Goal: Task Accomplishment & Management: Use online tool/utility

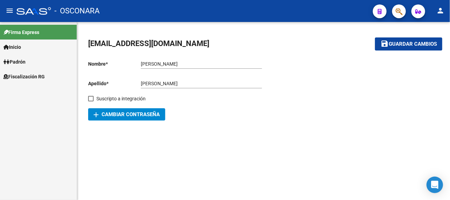
click at [23, 65] on span "Padrón" at bounding box center [14, 62] width 22 height 8
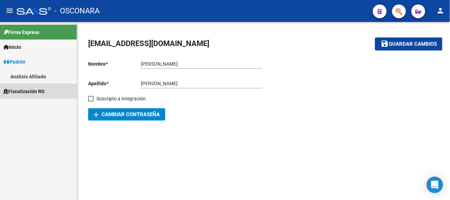
click at [36, 92] on span "Fiscalización RG" at bounding box center [23, 92] width 41 height 8
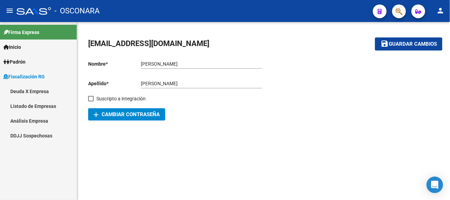
click at [40, 103] on link "Listado de Empresas" at bounding box center [38, 106] width 77 height 15
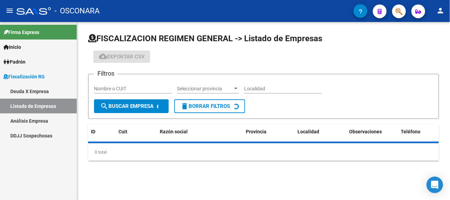
click at [42, 117] on link "Análisis Empresa" at bounding box center [38, 121] width 77 height 15
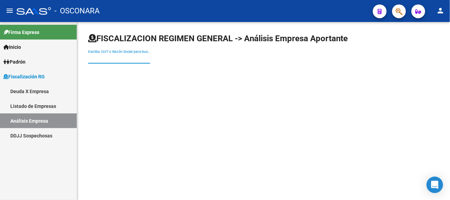
click at [150, 57] on input "Escriba CUIT o Razón Social para buscar" at bounding box center [119, 59] width 62 height 6
type input "luez"
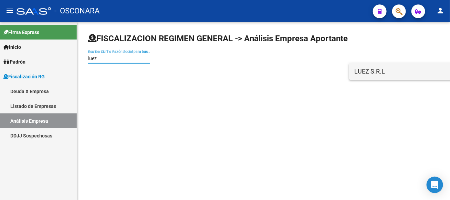
click at [399, 71] on span "LUEZ S.R.L" at bounding box center [453, 71] width 196 height 17
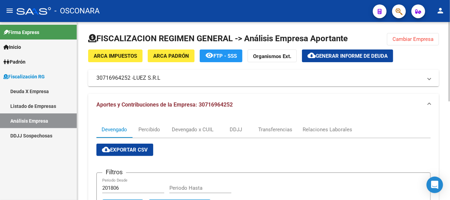
click at [328, 57] on span "Generar informe de deuda" at bounding box center [352, 56] width 72 height 6
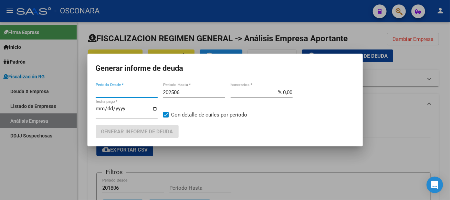
type input "201806"
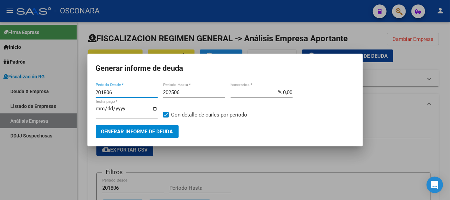
click at [290, 94] on input "% 0,00" at bounding box center [262, 93] width 62 height 6
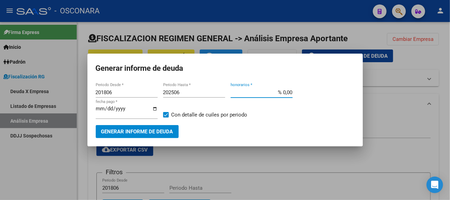
drag, startPoint x: 283, startPoint y: 91, endPoint x: 298, endPoint y: 93, distance: 15.0
click at [298, 93] on div "201806 Periodo Desde * 202506 Periodo Hasta * % 0,00 honorarios * [DATE] fecha …" at bounding box center [225, 106] width 259 height 38
type input "% 15,00"
click at [183, 94] on input "202506" at bounding box center [194, 93] width 62 height 6
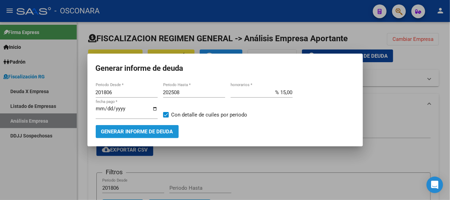
click at [166, 132] on span "Generar informe de deuda" at bounding box center [137, 132] width 72 height 6
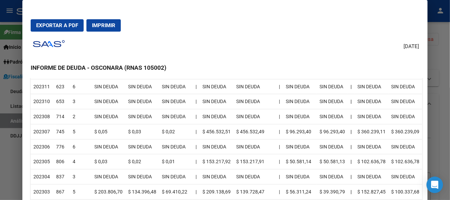
scroll to position [379, 0]
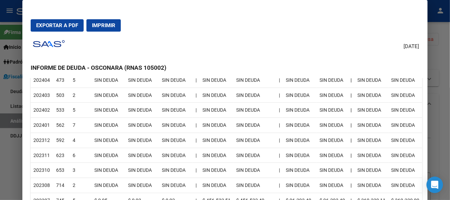
click at [441, 54] on div at bounding box center [225, 100] width 450 height 200
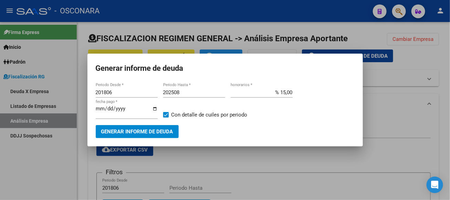
click at [181, 93] on input "202508" at bounding box center [194, 93] width 62 height 6
type input "202507"
click at [111, 134] on span "Generar informe de deuda" at bounding box center [137, 132] width 72 height 6
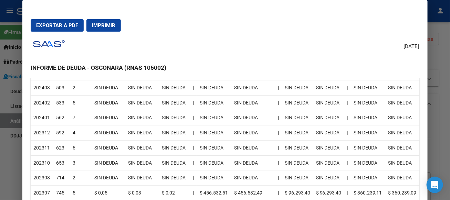
scroll to position [448, 0]
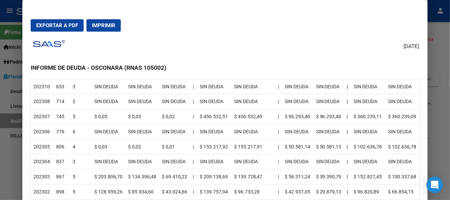
click at [101, 24] on span "Imprimir" at bounding box center [103, 25] width 23 height 6
click at [444, 54] on div at bounding box center [225, 100] width 450 height 200
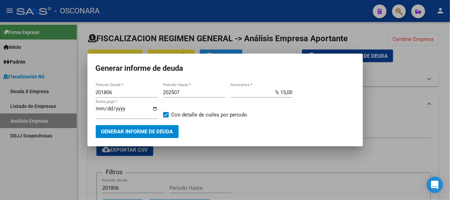
click at [423, 59] on div at bounding box center [225, 100] width 450 height 200
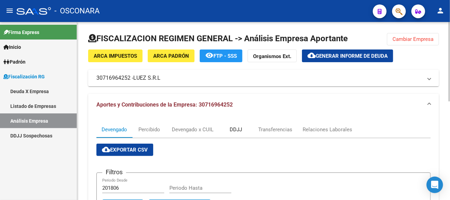
click at [236, 129] on div "DDJJ" at bounding box center [236, 130] width 12 height 8
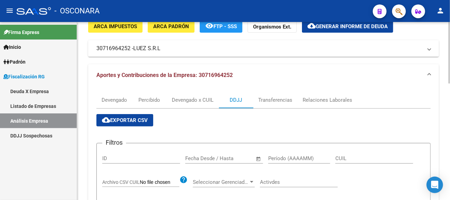
scroll to position [138, 0]
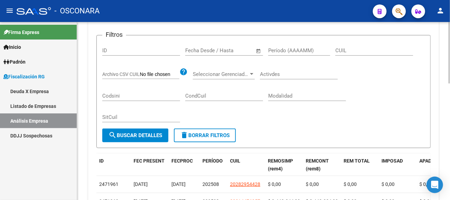
click at [211, 48] on input "text" at bounding box center [199, 51] width 28 height 6
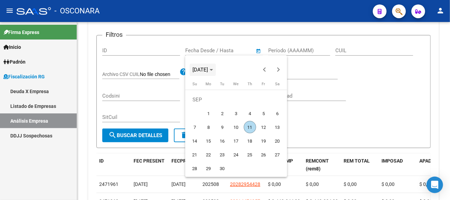
click at [208, 70] on span "[DATE]" at bounding box center [199, 70] width 15 height 6
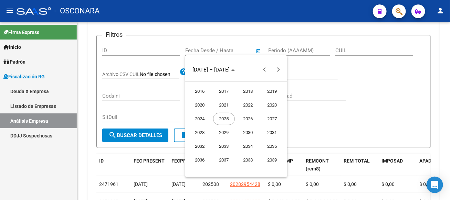
click at [218, 105] on span "2021" at bounding box center [224, 105] width 22 height 12
click at [198, 133] on span "SEP" at bounding box center [200, 133] width 22 height 12
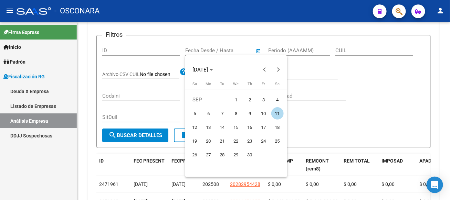
click at [239, 103] on span "1" at bounding box center [236, 100] width 12 height 12
type input "[DATE]"
click at [216, 70] on span "Choose month and year" at bounding box center [203, 70] width 26 height 17
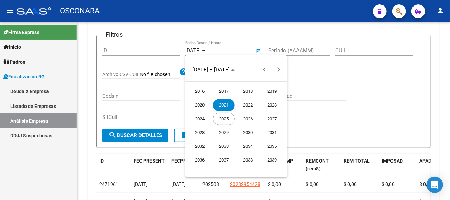
click at [220, 120] on span "2025" at bounding box center [224, 119] width 22 height 12
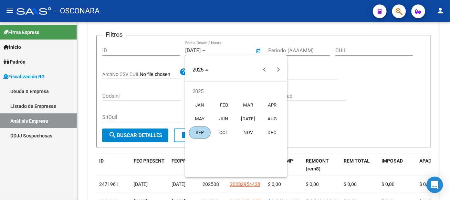
click at [206, 133] on span "SEP" at bounding box center [200, 133] width 22 height 12
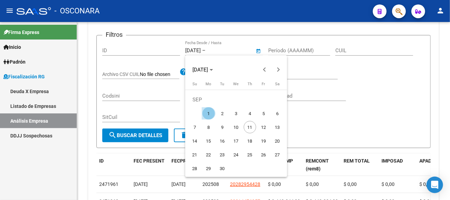
click at [207, 114] on span "1" at bounding box center [208, 113] width 12 height 12
type input "[DATE]"
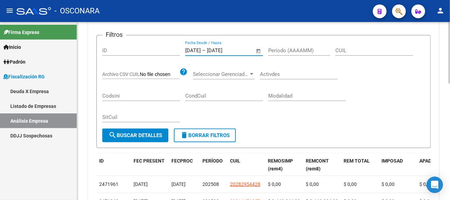
click at [155, 138] on span "search Buscar Detalles" at bounding box center [135, 136] width 54 height 6
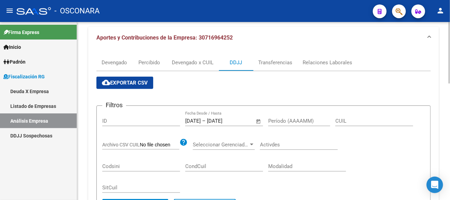
scroll to position [0, 0]
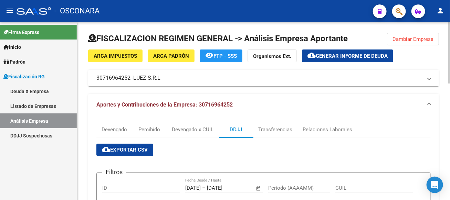
click at [126, 155] on button "cloud_download Exportar CSV" at bounding box center [124, 150] width 57 height 12
